Goal: Book appointment/travel/reservation

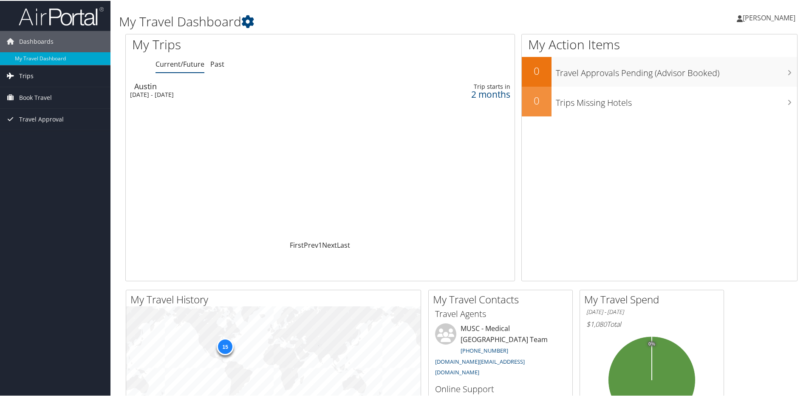
click at [57, 73] on link "Trips" at bounding box center [55, 75] width 110 height 21
click at [66, 136] on link "Book Travel" at bounding box center [55, 134] width 110 height 21
click at [74, 184] on li "Book Travel Agent Booking Request Approval Request (Beta) Book/Manage Online Tr…" at bounding box center [55, 154] width 110 height 60
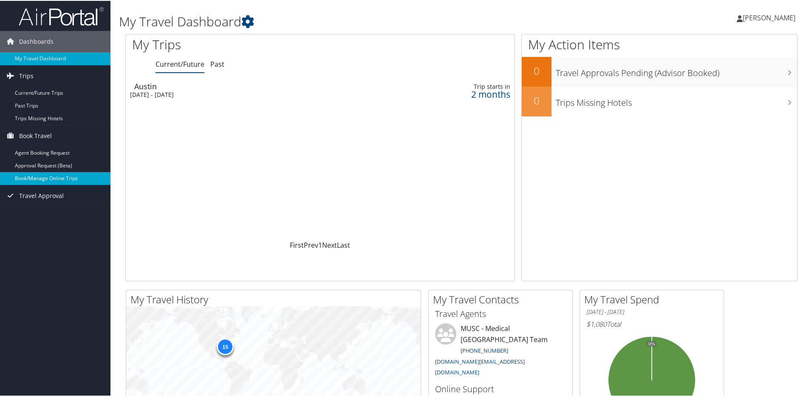
click at [74, 179] on link "Book/Manage Online Trips" at bounding box center [55, 177] width 110 height 13
